Goal: Check status

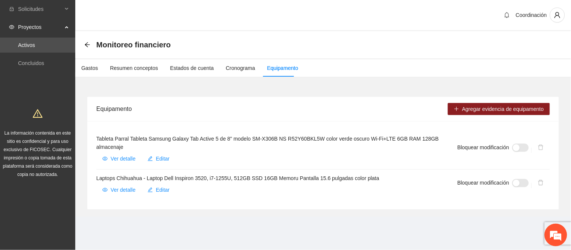
click at [93, 44] on div "Monitoreo financiero" at bounding box center [129, 45] width 91 height 12
click at [89, 44] on icon "arrow-left" at bounding box center [87, 44] width 5 height 5
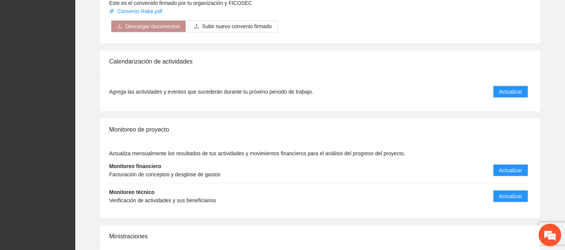
scroll to position [752, 0]
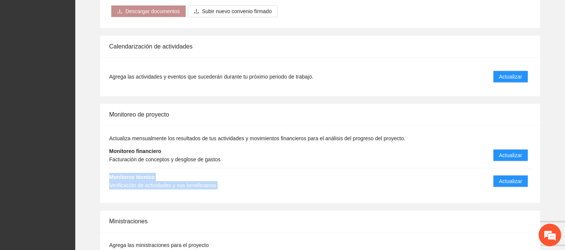
click at [353, 168] on li "Monitoreo técnico Verificación de actividades y sus beneficiarios Actualizar" at bounding box center [320, 181] width 422 height 26
click at [320, 178] on li "Monitoreo técnico Verificación de actividades y sus beneficiarios Actualizar" at bounding box center [320, 181] width 422 height 26
click at [278, 211] on div "Ministraciones" at bounding box center [320, 221] width 422 height 21
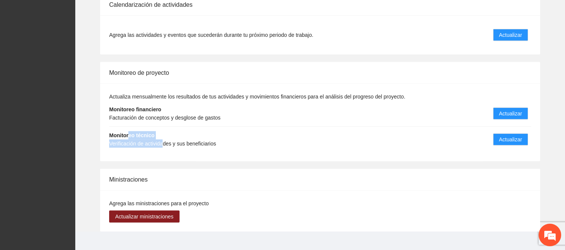
drag, startPoint x: 129, startPoint y: 127, endPoint x: 163, endPoint y: 137, distance: 36.0
click at [163, 137] on div "Monitoreo técnico Verificación de actividades y sus beneficiarios" at bounding box center [162, 139] width 107 height 17
drag, startPoint x: 290, startPoint y: 134, endPoint x: 295, endPoint y: 131, distance: 6.6
click at [295, 131] on li "Monitoreo técnico Verificación de actividades y sus beneficiarios Actualizar" at bounding box center [320, 140] width 422 height 26
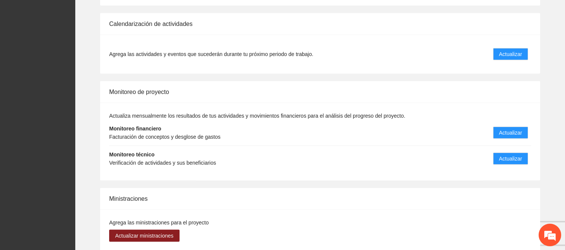
scroll to position [795, 0]
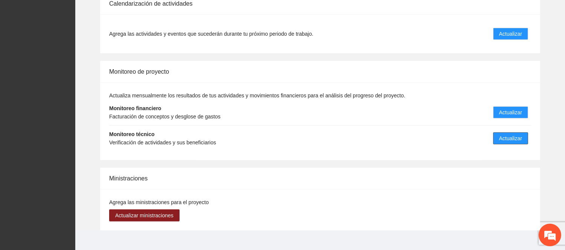
click at [512, 134] on span "Actualizar" at bounding box center [510, 138] width 23 height 8
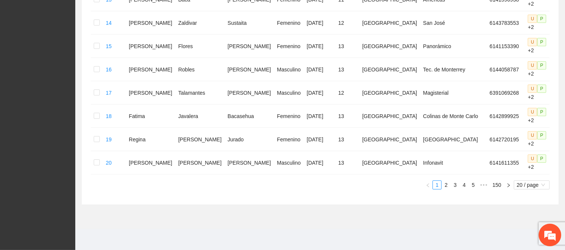
scroll to position [465, 0]
click at [447, 187] on link "2" at bounding box center [446, 185] width 8 height 8
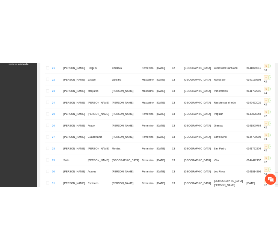
scroll to position [0, 0]
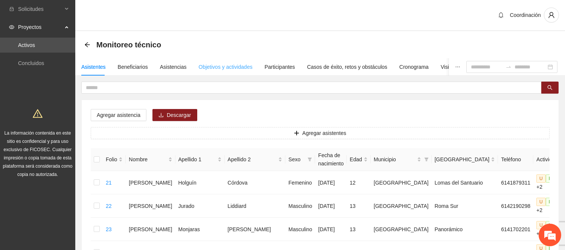
click at [225, 61] on div "Objetivos y actividades" at bounding box center [226, 66] width 54 height 17
